Goal: Check status: Check status

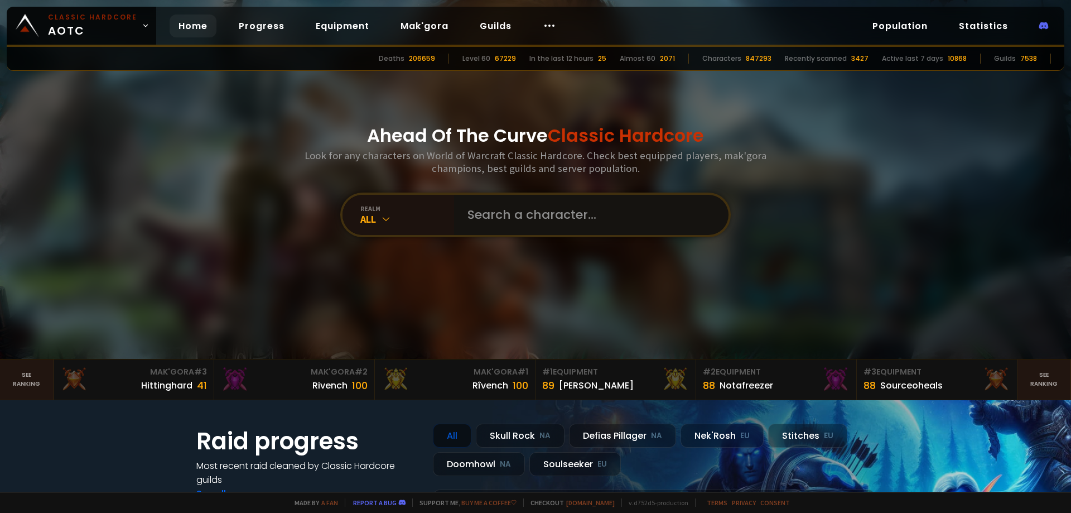
click at [569, 207] on input "text" at bounding box center [588, 215] width 254 height 40
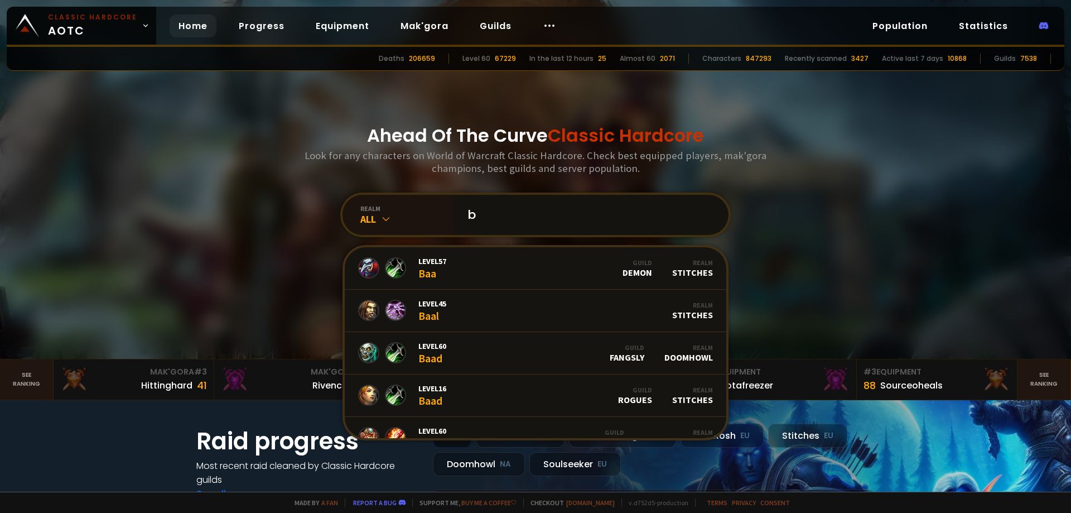
click at [512, 208] on input "b" at bounding box center [588, 215] width 254 height 40
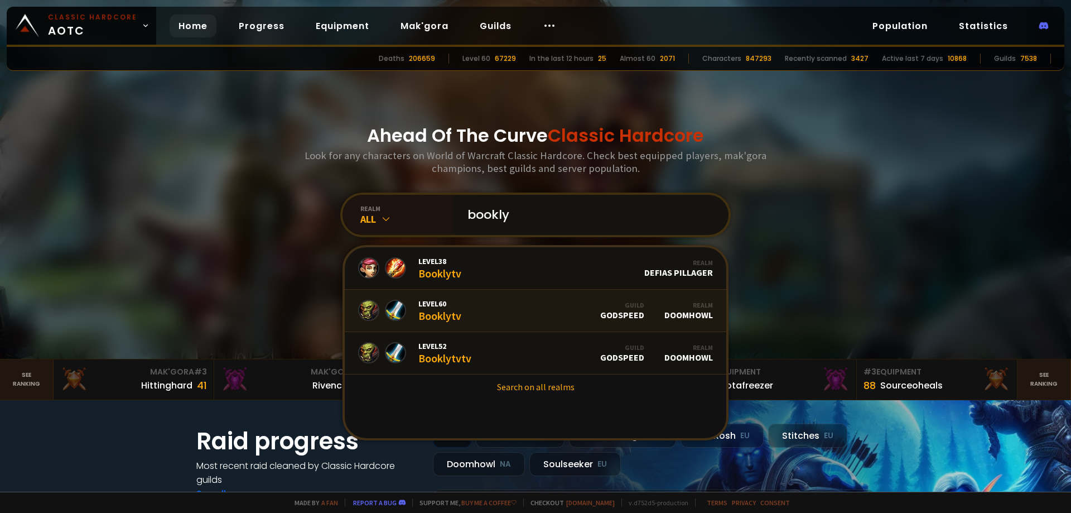
type input "bookly"
click at [465, 354] on div "Level 52 Booklytvtv" at bounding box center [444, 353] width 53 height 24
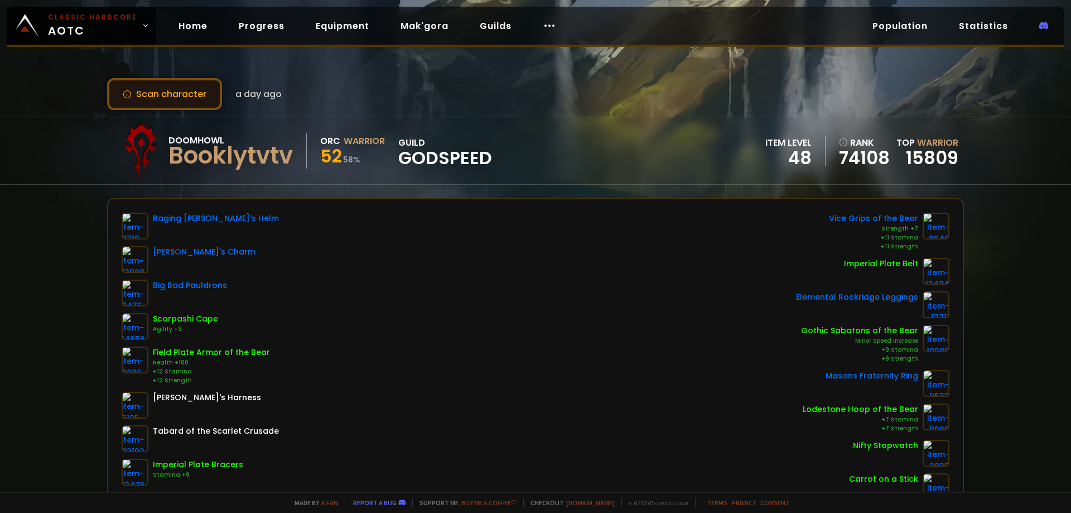
click at [200, 102] on button "Scan character" at bounding box center [164, 94] width 115 height 32
click at [184, 98] on button "Scan character" at bounding box center [164, 94] width 115 height 32
